Goal: Information Seeking & Learning: Learn about a topic

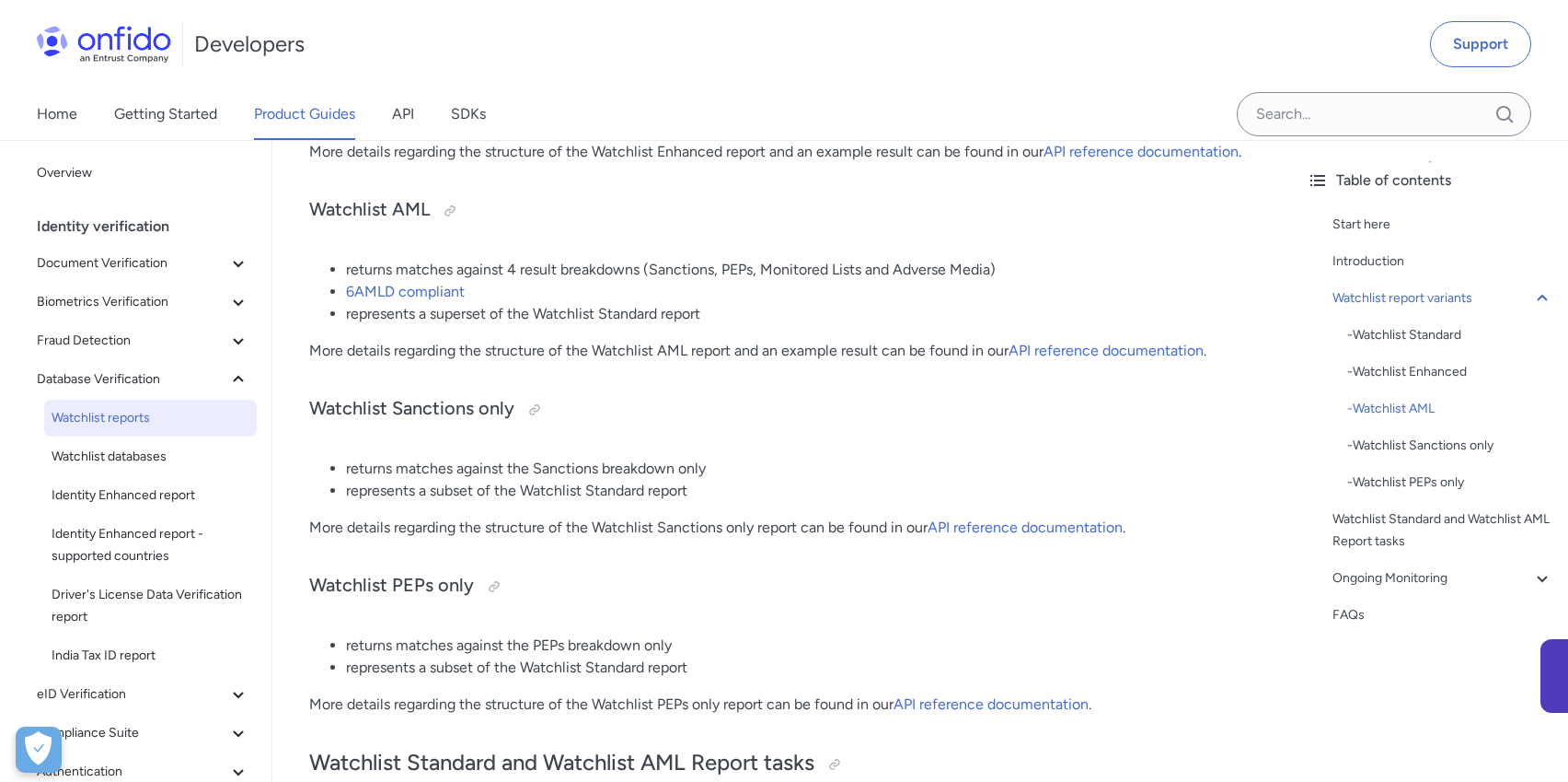
scroll to position [986, 0]
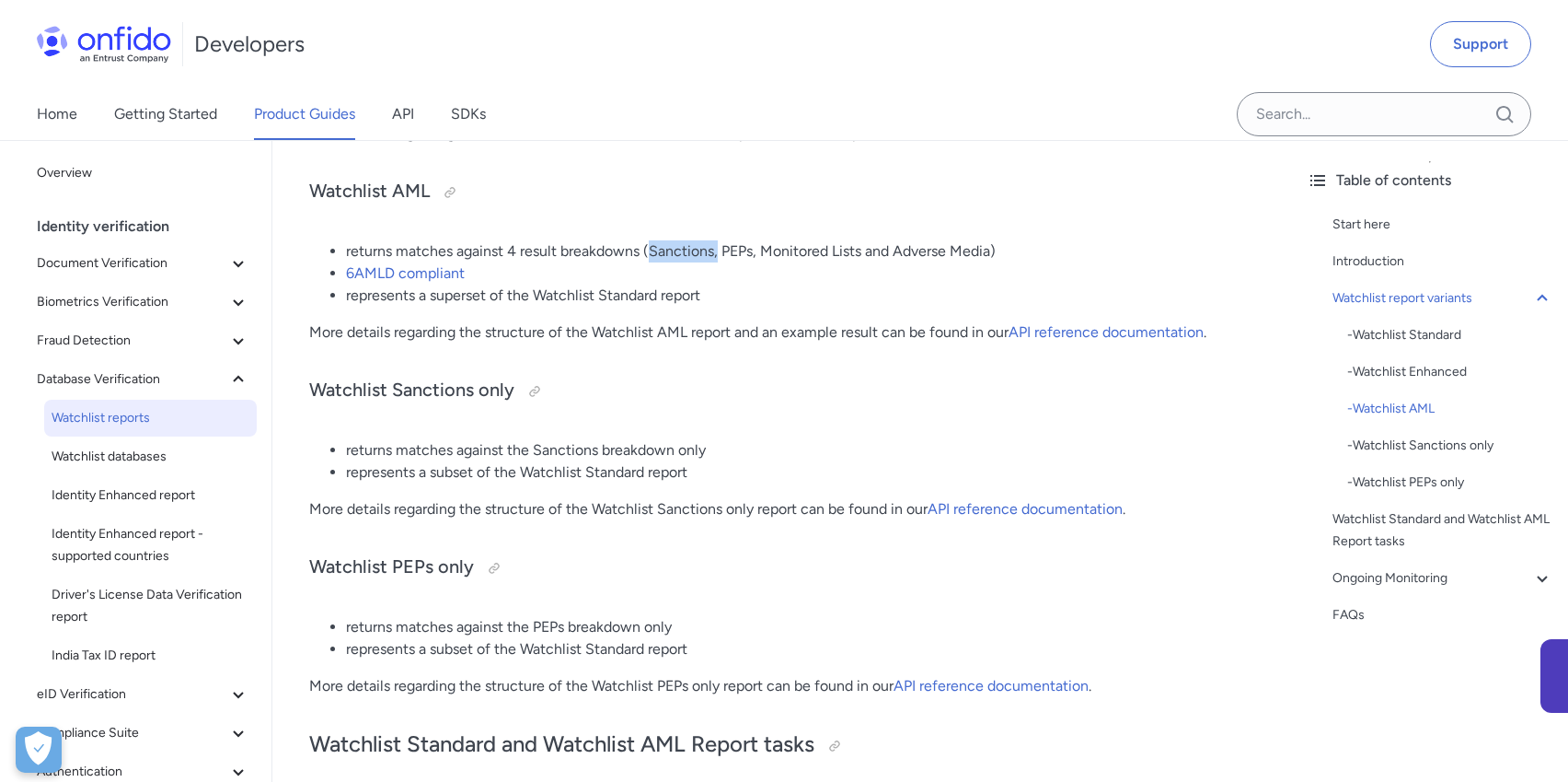
drag, startPoint x: 651, startPoint y: 250, endPoint x: 717, endPoint y: 247, distance: 66.1
click at [717, 247] on li "returns matches against 4 result breakdowns (Sanctions, PEPs, Monitored Lists a…" at bounding box center [801, 251] width 909 height 22
drag, startPoint x: 760, startPoint y: 256, endPoint x: 991, endPoint y: 251, distance: 231.1
click at [991, 251] on li "returns matches against 4 result breakdowns (Sanctions, PEPs, Monitored Lists a…" at bounding box center [801, 251] width 909 height 22
click at [1151, 329] on link "API reference documentation" at bounding box center [1106, 331] width 195 height 17
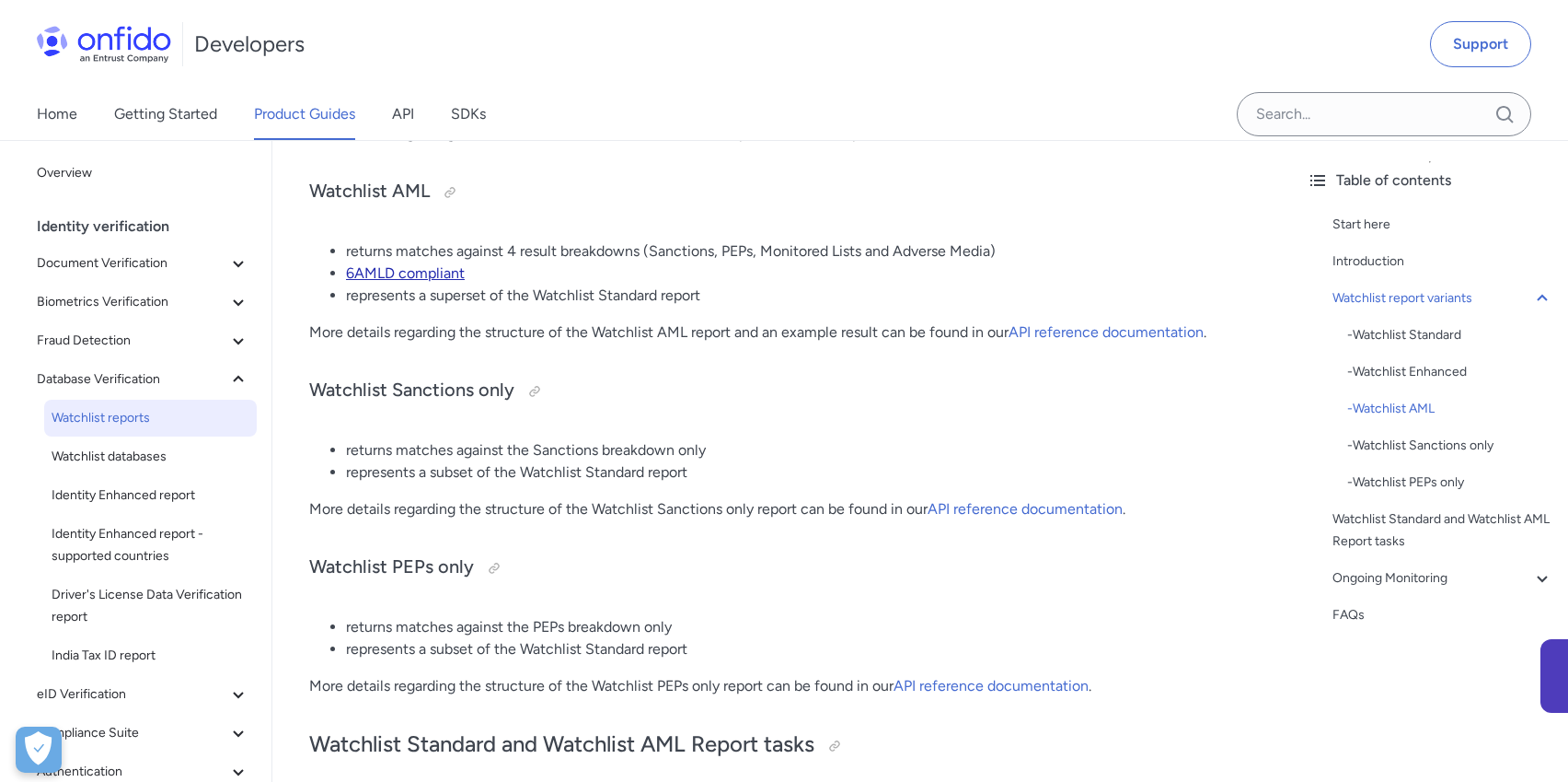
click at [416, 267] on link "6AMLD compliant" at bounding box center [405, 273] width 118 height 17
click at [154, 463] on span "Watchlist databases" at bounding box center [150, 456] width 198 height 22
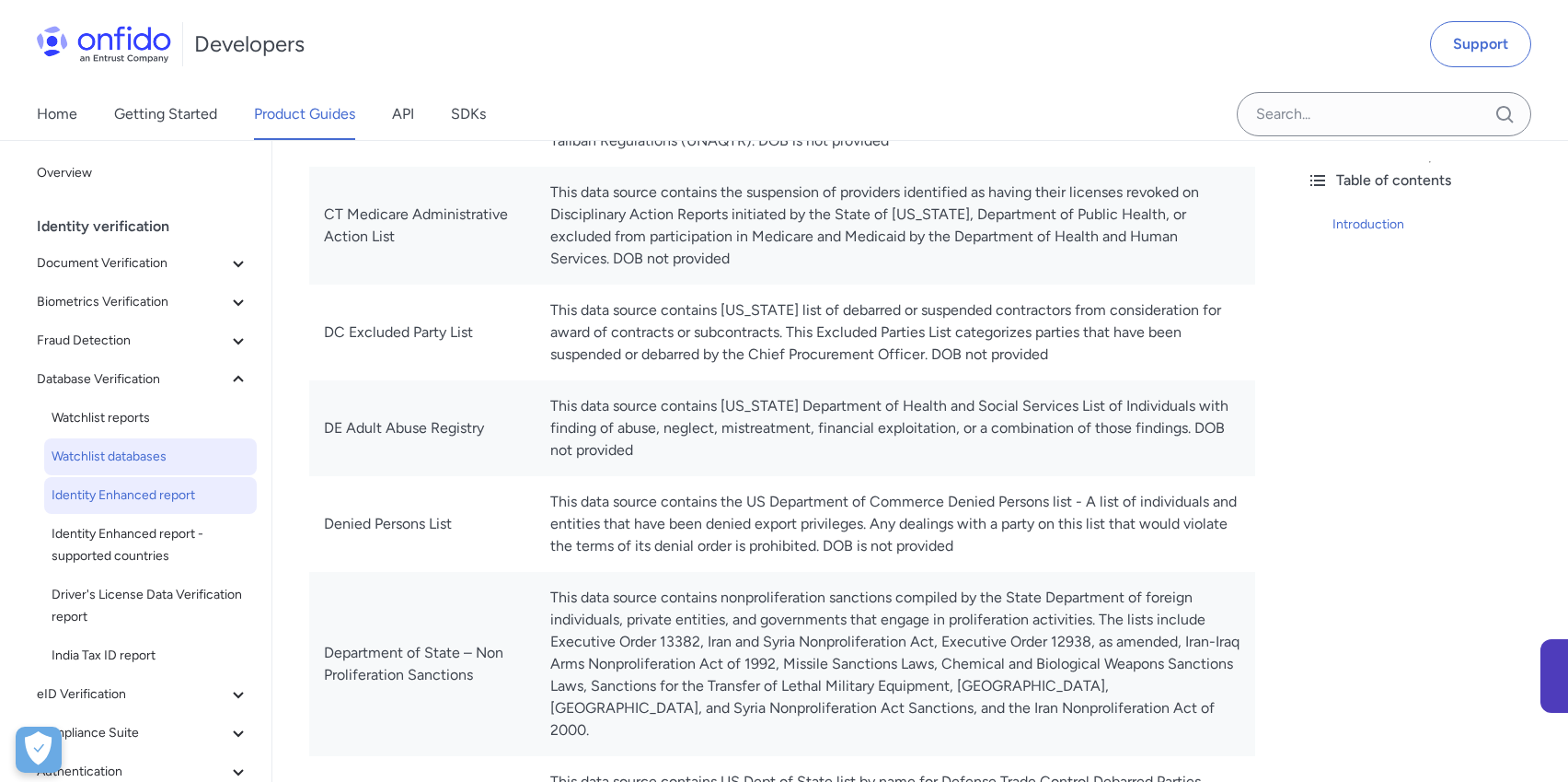
scroll to position [1972, 0]
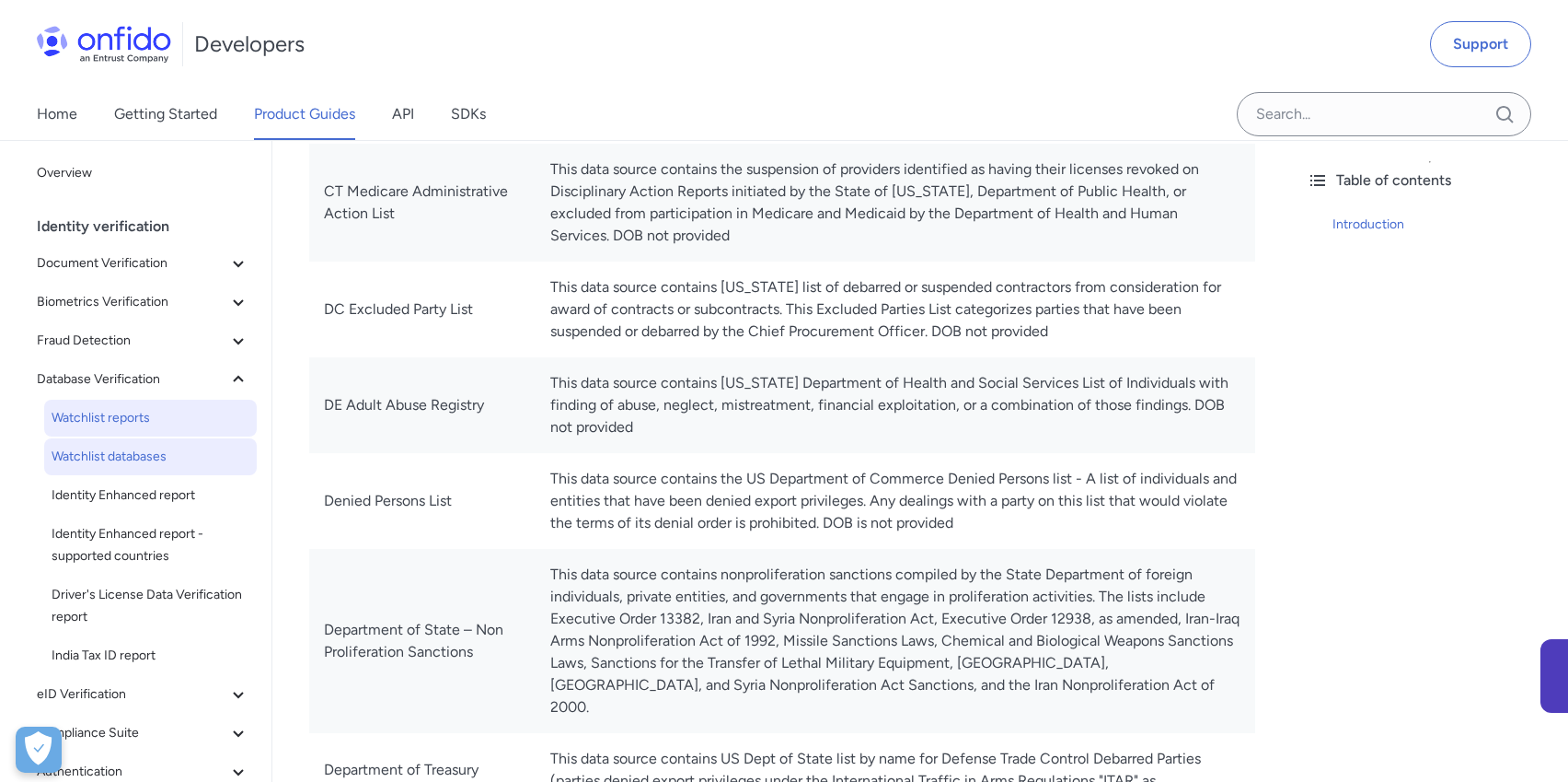
click at [125, 426] on span "Watchlist reports" at bounding box center [150, 418] width 198 height 22
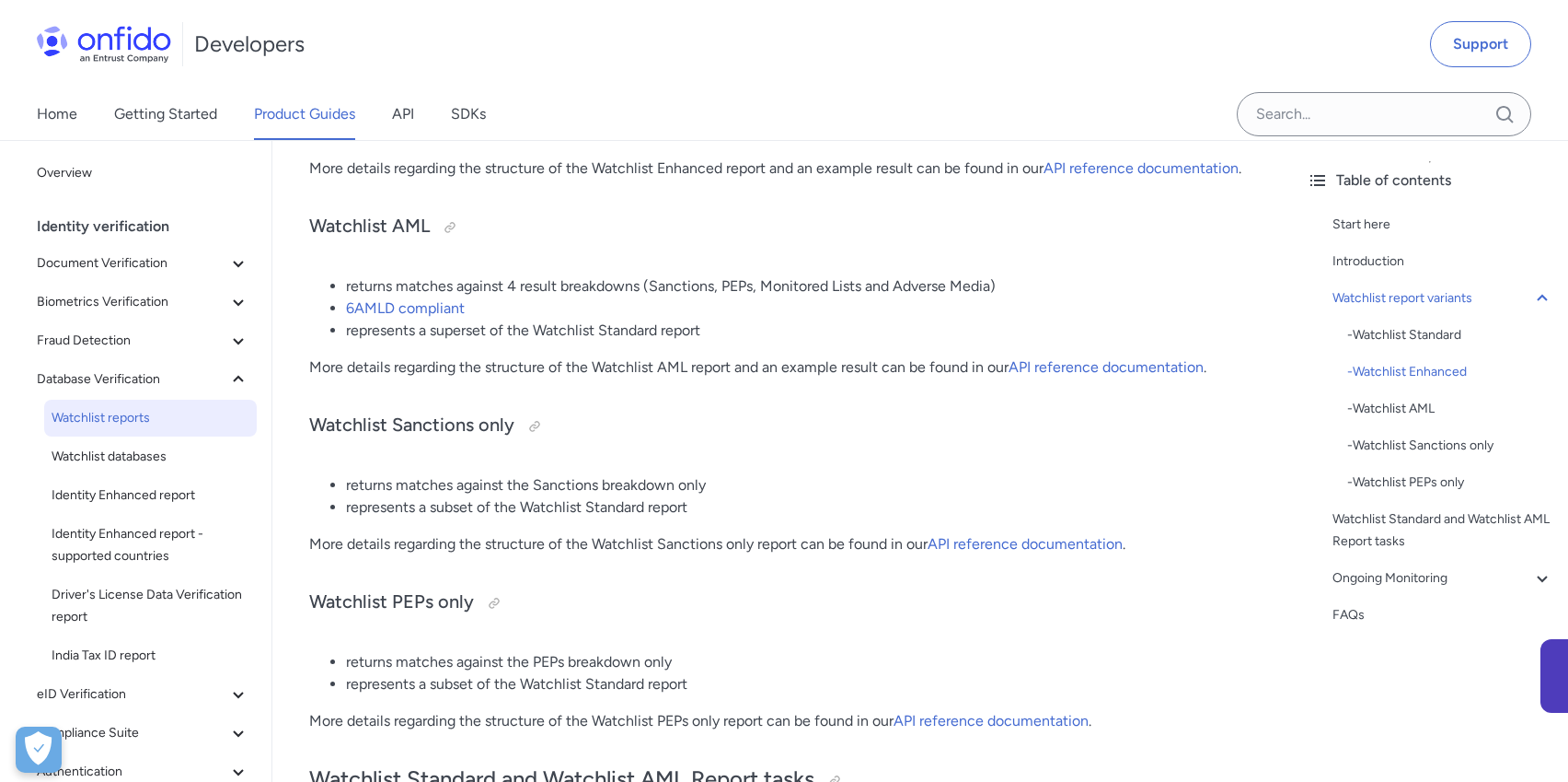
scroll to position [965, 0]
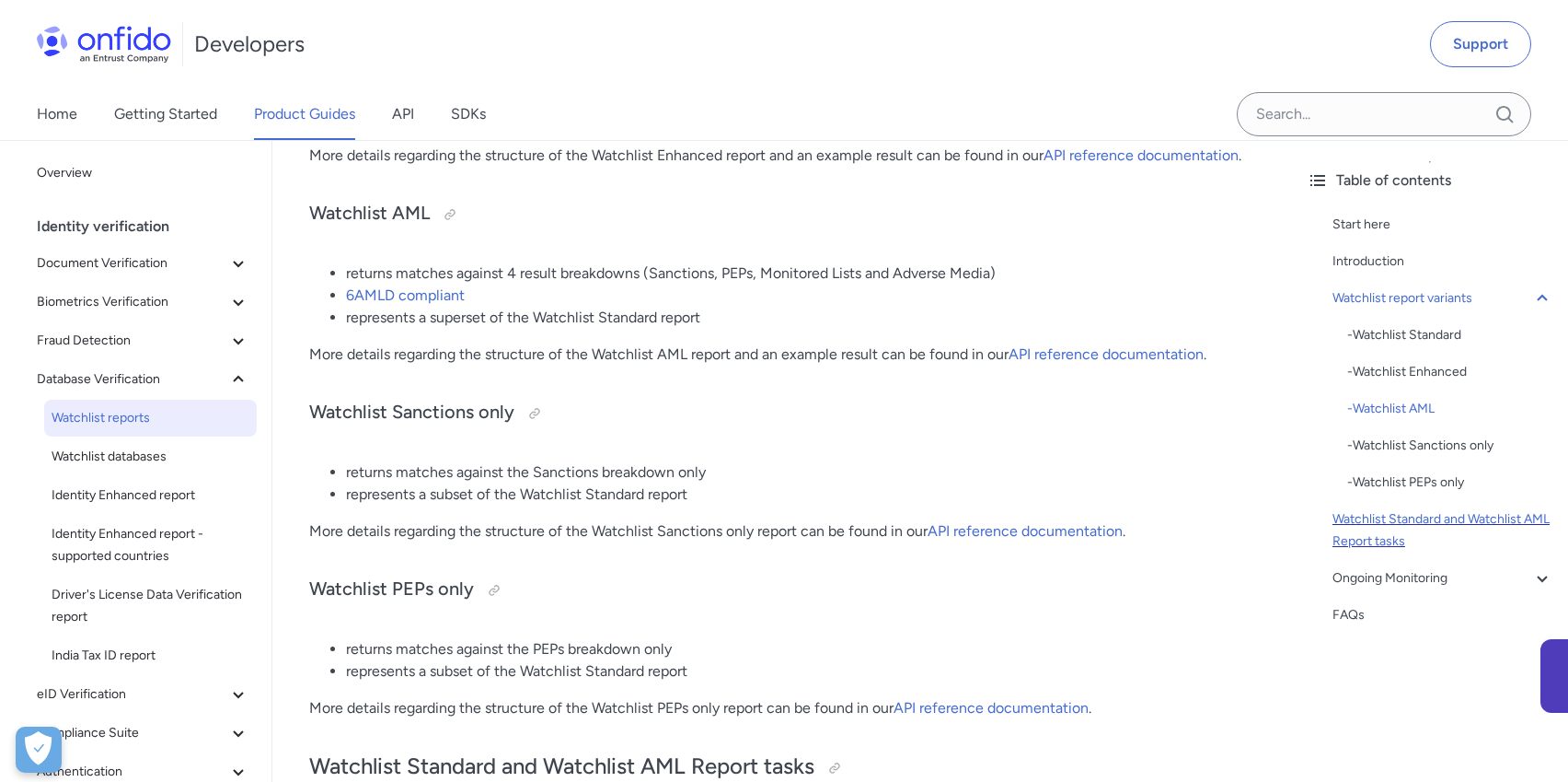
click at [1429, 512] on div "Watchlist Standard and Watchlist AML Report tasks" at bounding box center [1442, 530] width 220 height 44
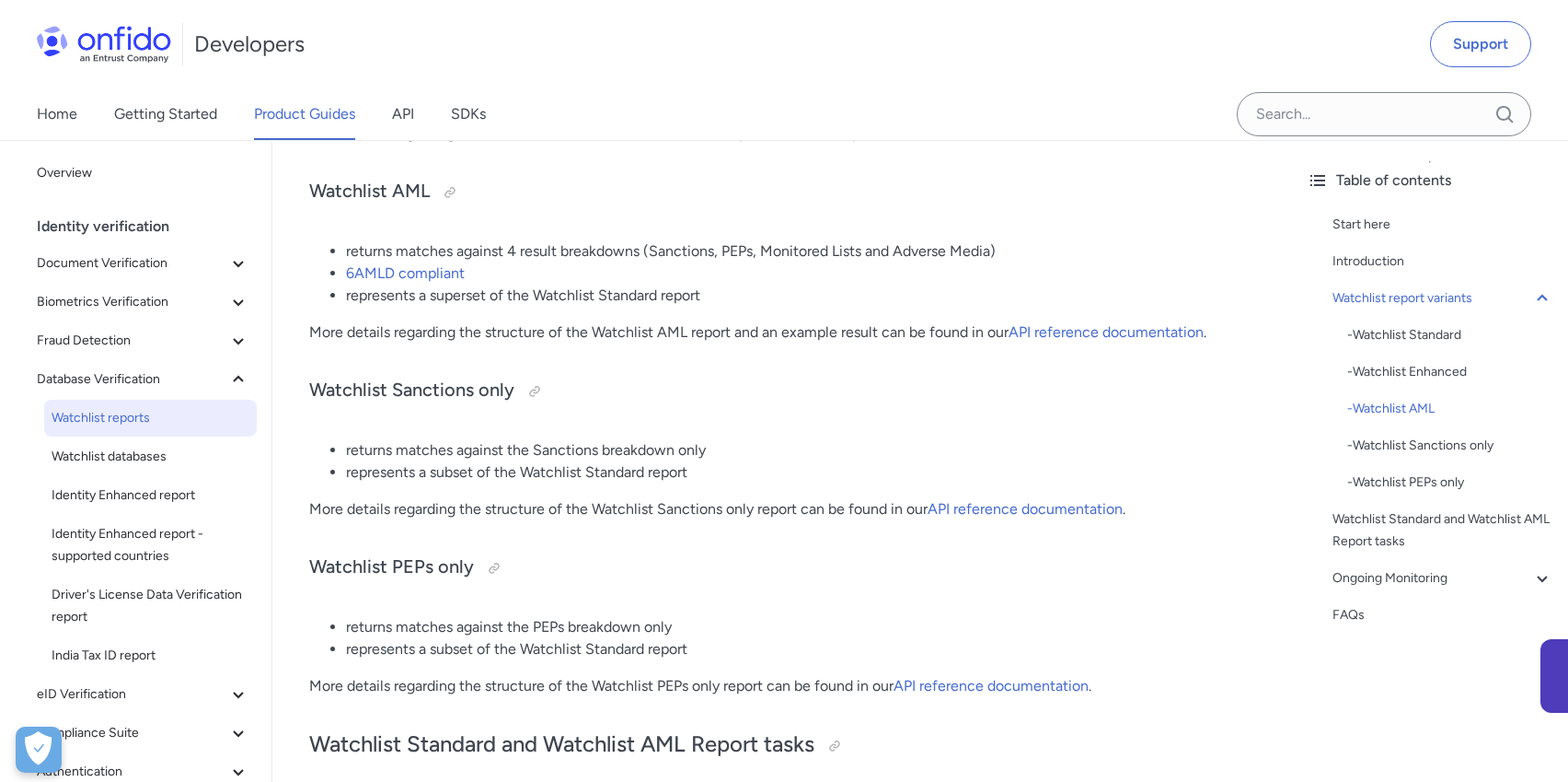
scroll to position [1015, 0]
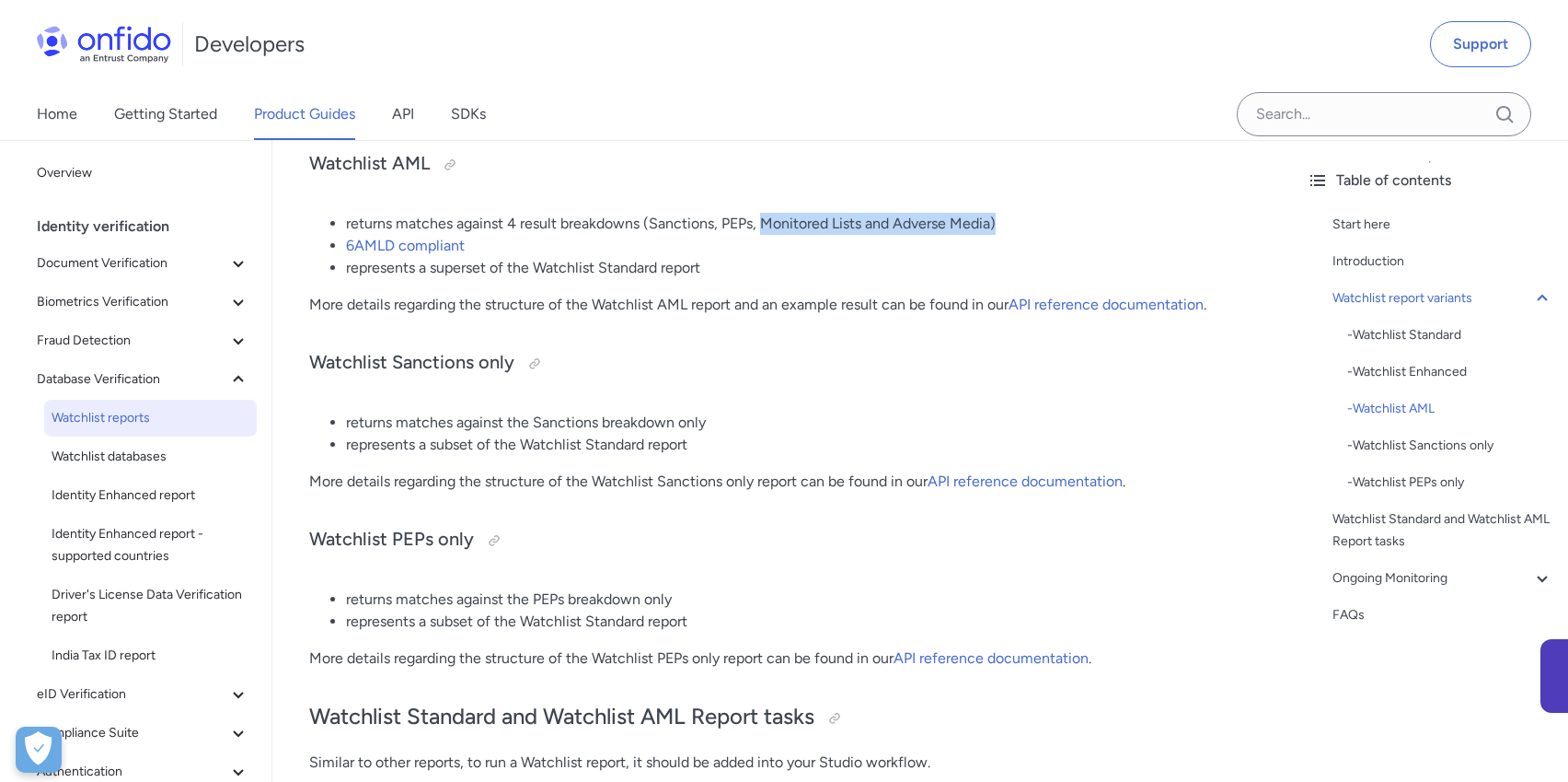
drag, startPoint x: 763, startPoint y: 222, endPoint x: 998, endPoint y: 216, distance: 235.1
click at [998, 216] on li "returns matches against 4 result breakdowns (Sanctions, PEPs, Monitored Lists a…" at bounding box center [801, 223] width 909 height 22
